Goal: Task Accomplishment & Management: Manage account settings

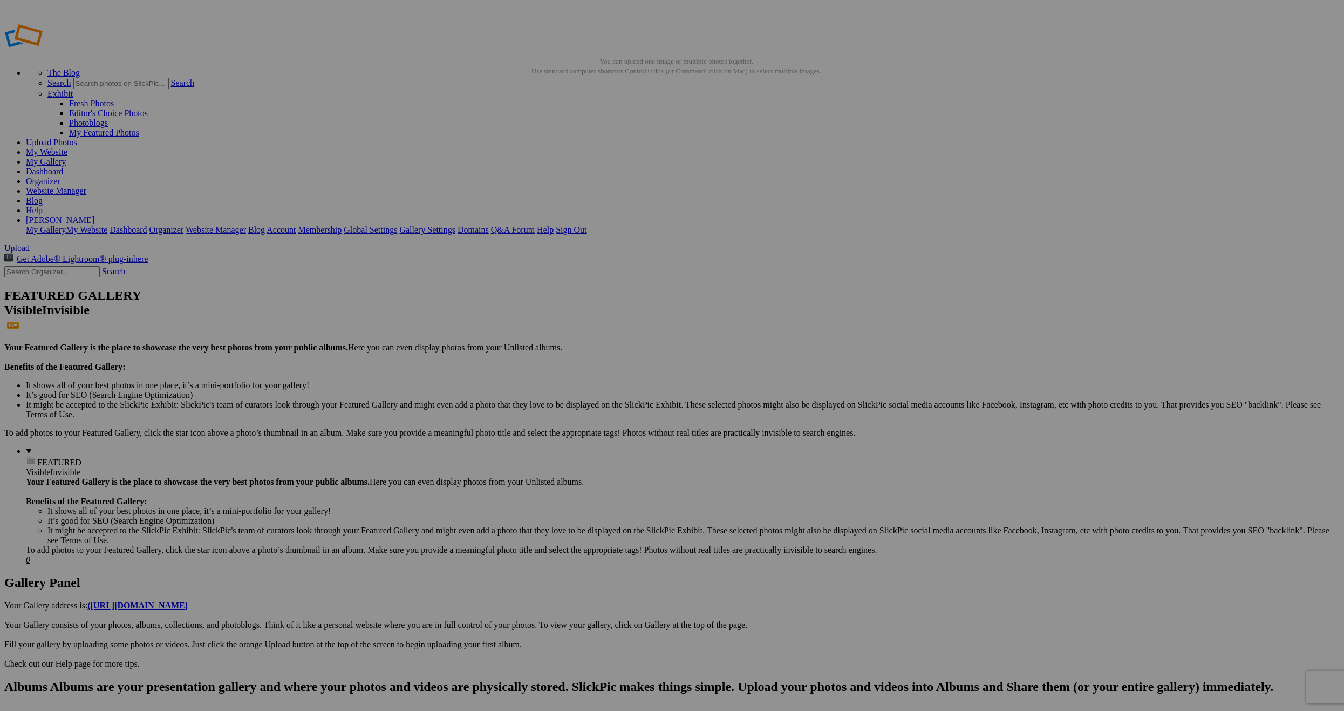
type input "New at Sky and Cloud"
